Goal: Transaction & Acquisition: Purchase product/service

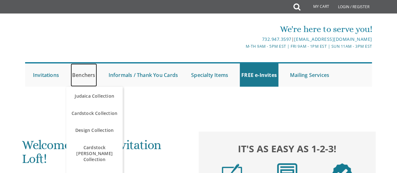
click at [82, 76] on link "Benchers" at bounding box center [84, 74] width 26 height 23
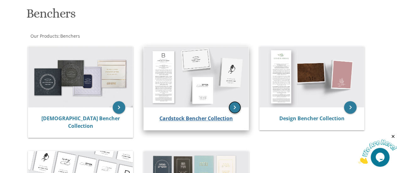
drag, startPoint x: 234, startPoint y: 105, endPoint x: 230, endPoint y: 117, distance: 12.0
click at [234, 105] on icon "keyboard_arrow_right" at bounding box center [235, 107] width 13 height 13
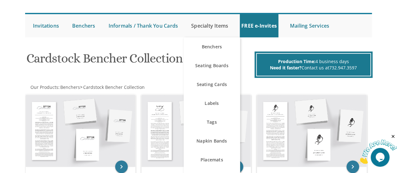
scroll to position [63, 0]
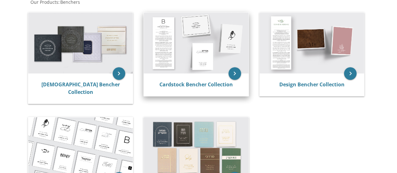
scroll to position [118, 0]
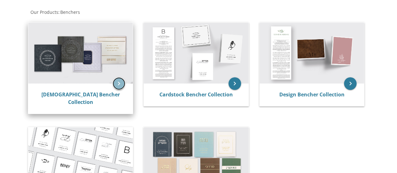
click at [121, 84] on icon "keyboard_arrow_right" at bounding box center [119, 83] width 13 height 13
click at [117, 82] on icon "keyboard_arrow_right" at bounding box center [119, 83] width 13 height 13
click at [119, 79] on icon "keyboard_arrow_right" at bounding box center [119, 83] width 13 height 13
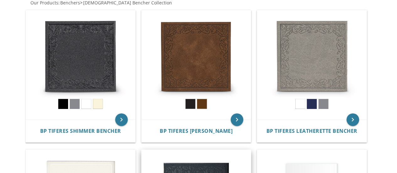
scroll to position [157, 0]
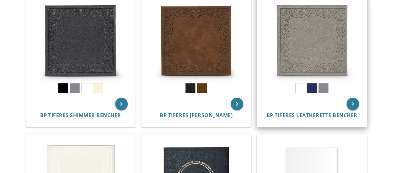
click at [300, 81] on img at bounding box center [312, 50] width 110 height 110
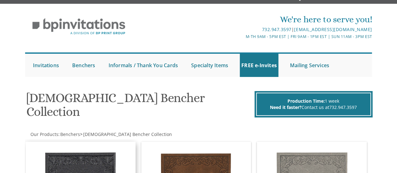
scroll to position [0, 0]
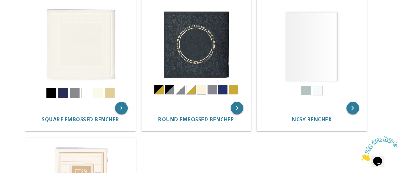
scroll to position [283, 0]
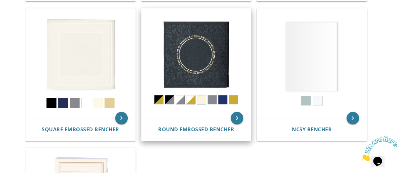
click at [182, 93] on img at bounding box center [197, 63] width 110 height 110
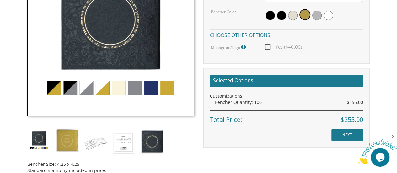
scroll to position [251, 0]
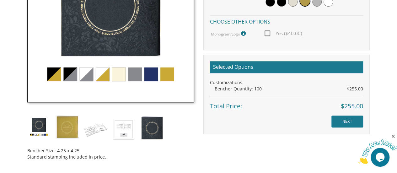
click at [97, 77] on img at bounding box center [110, 19] width 166 height 166
click at [87, 78] on img at bounding box center [110, 19] width 166 height 166
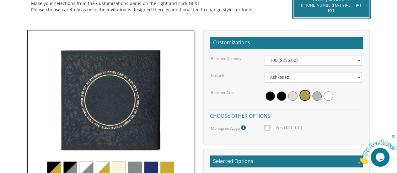
scroll to position [157, 0]
click at [327, 95] on span at bounding box center [328, 95] width 9 height 9
click at [328, 97] on span at bounding box center [327, 95] width 11 height 11
click at [326, 95] on span at bounding box center [327, 95] width 11 height 11
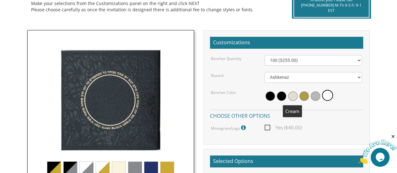
click at [291, 98] on span at bounding box center [292, 95] width 9 height 9
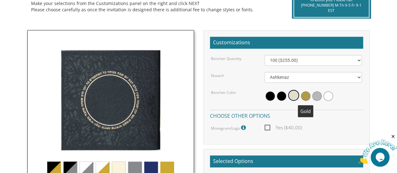
click at [305, 96] on span at bounding box center [305, 95] width 9 height 9
click at [311, 93] on div at bounding box center [314, 96] width 98 height 14
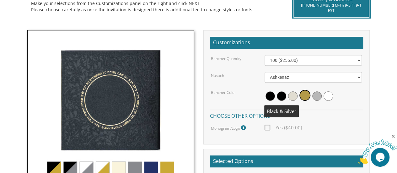
click at [280, 95] on span at bounding box center [281, 95] width 9 height 9
click at [265, 99] on div at bounding box center [314, 96] width 98 height 14
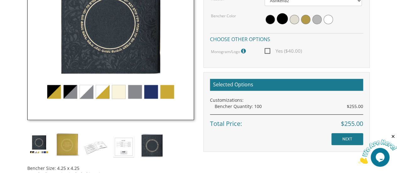
scroll to position [220, 0]
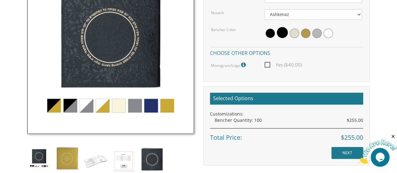
click at [282, 96] on h2 "Selected Options" at bounding box center [286, 99] width 153 height 12
